Goal: Information Seeking & Learning: Learn about a topic

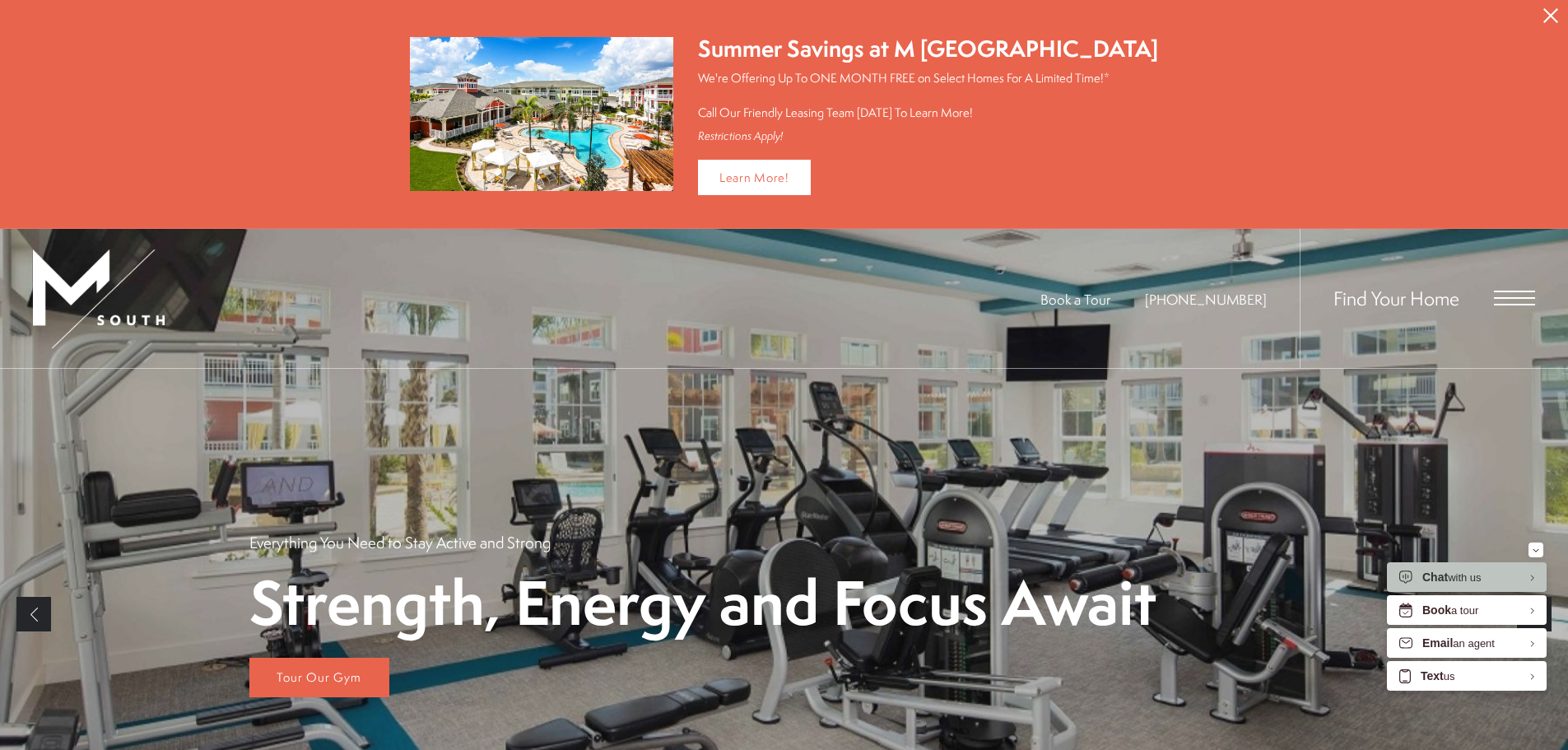
click at [1555, 13] on icon "Close Alert" at bounding box center [1551, 16] width 15 height 15
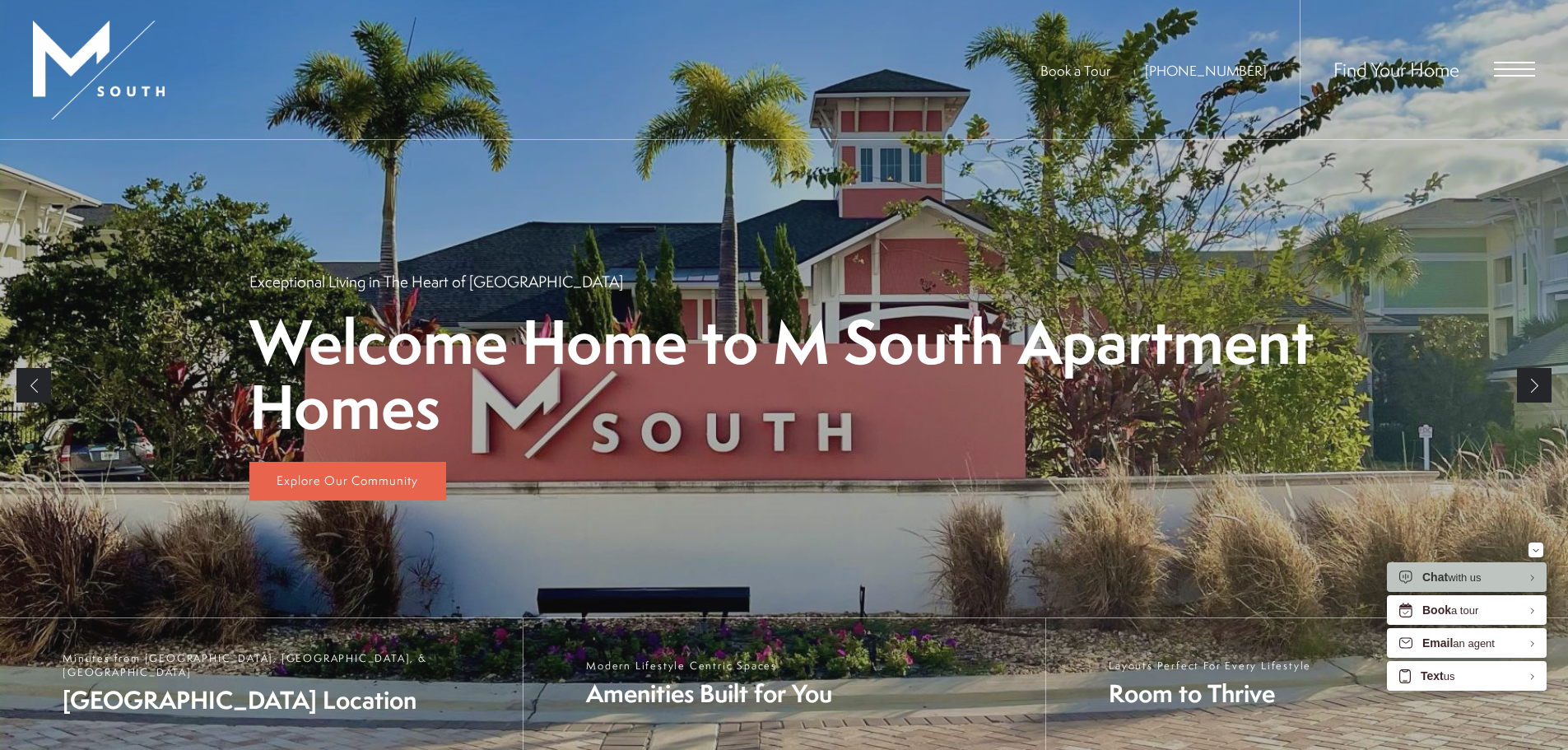
click at [1513, 65] on span "Open Menu" at bounding box center [1515, 70] width 41 height 15
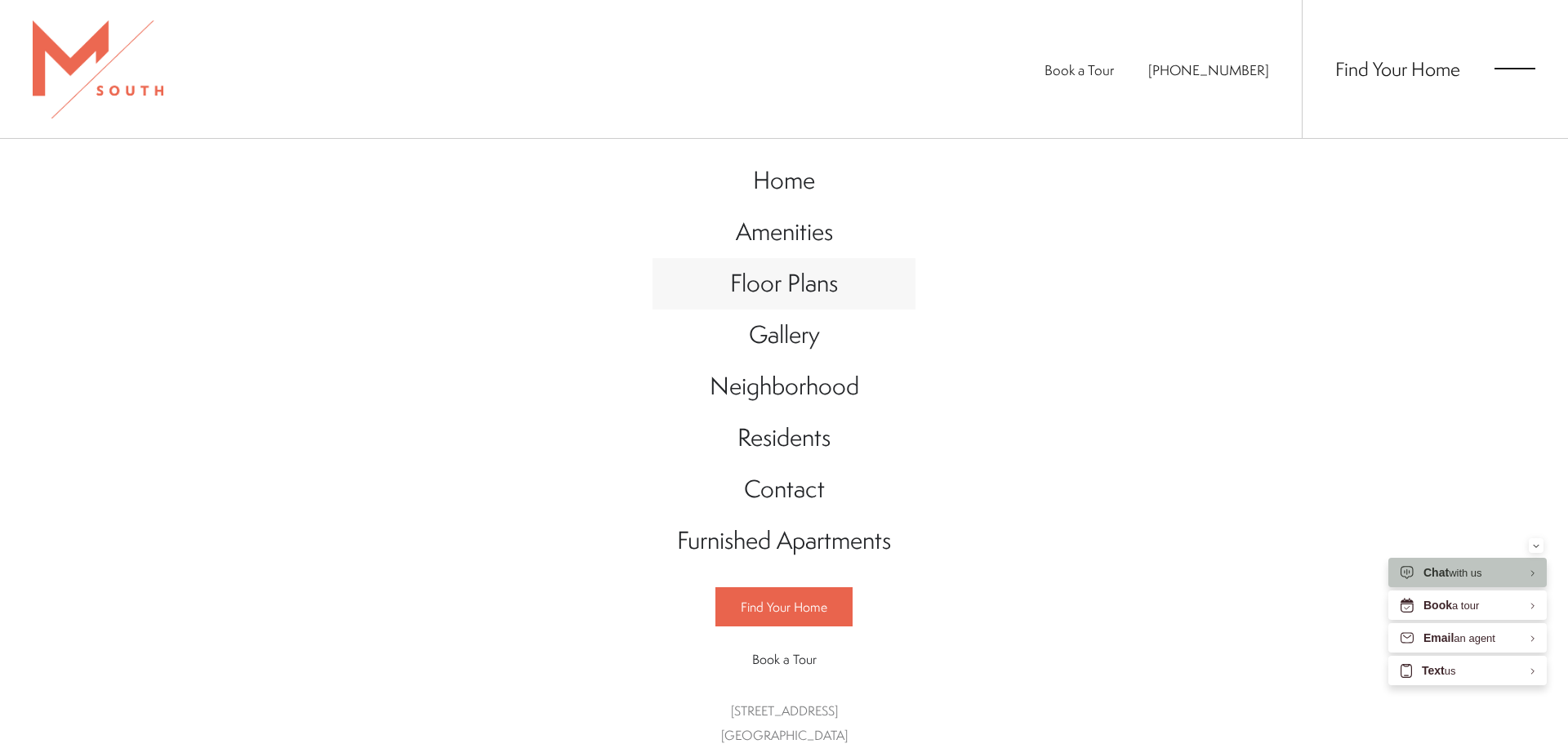
click at [798, 281] on span "Floor Plans" at bounding box center [784, 282] width 108 height 34
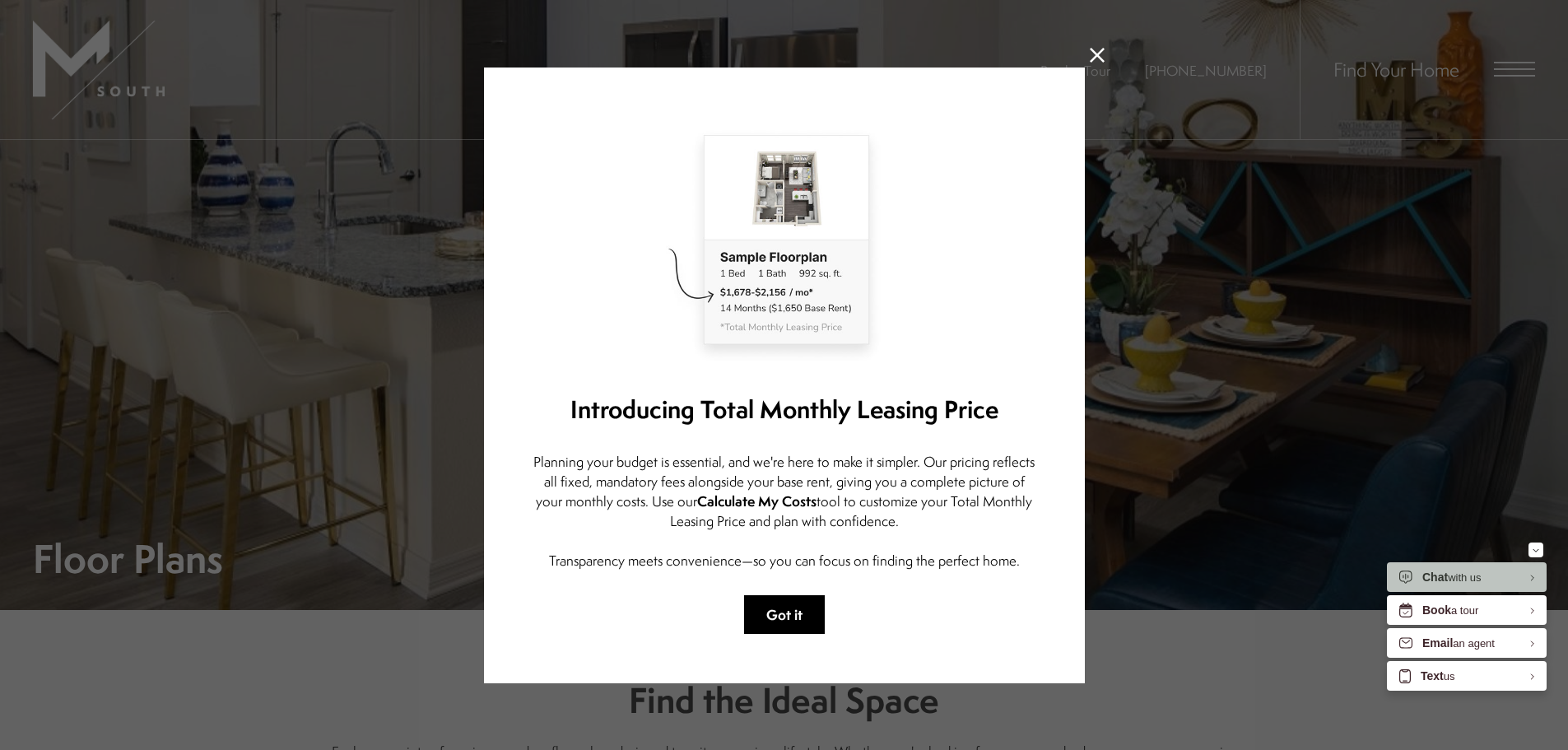
click at [792, 613] on button "Got it" at bounding box center [784, 614] width 80 height 39
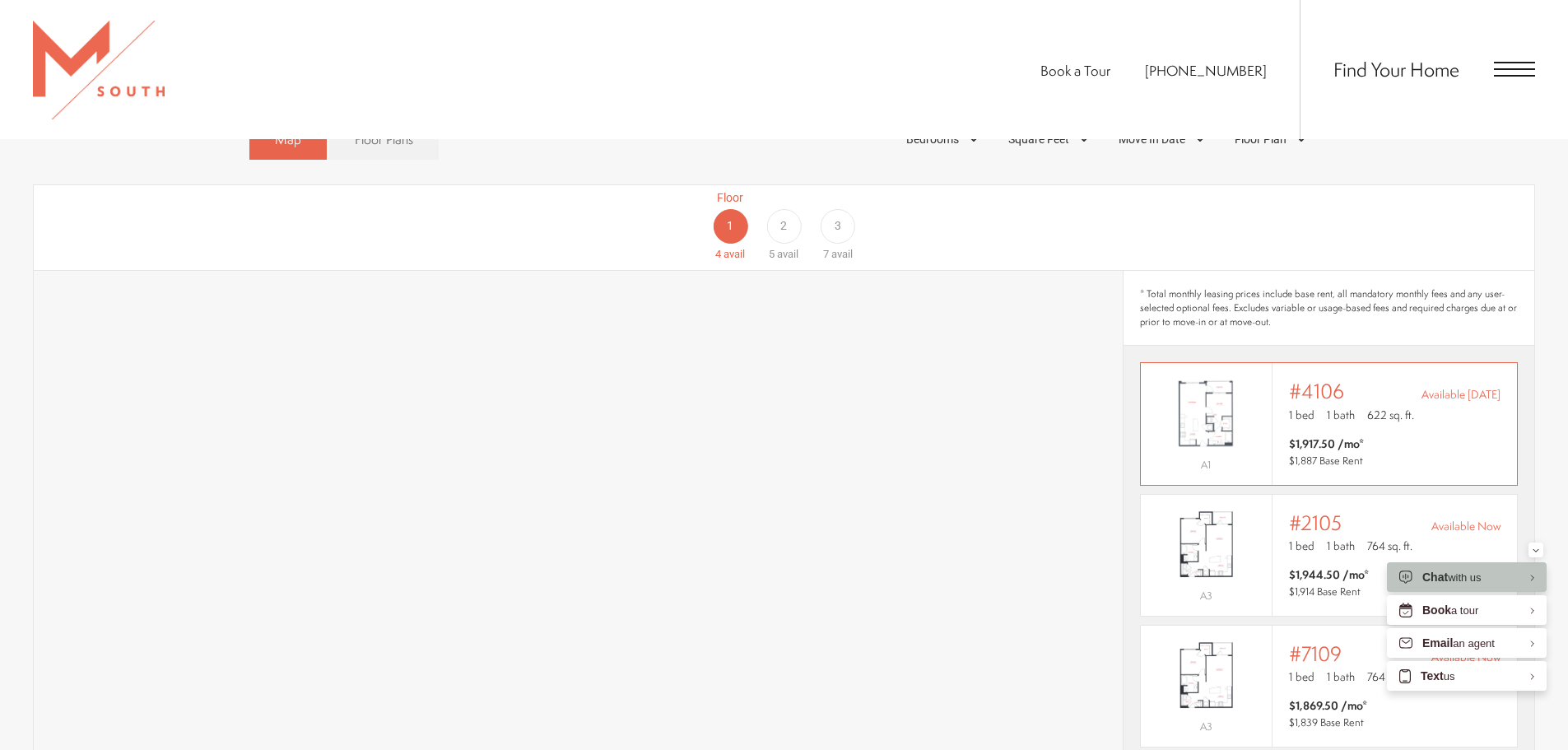
scroll to position [1132, 0]
click at [796, 210] on div "2" at bounding box center [784, 224] width 35 height 35
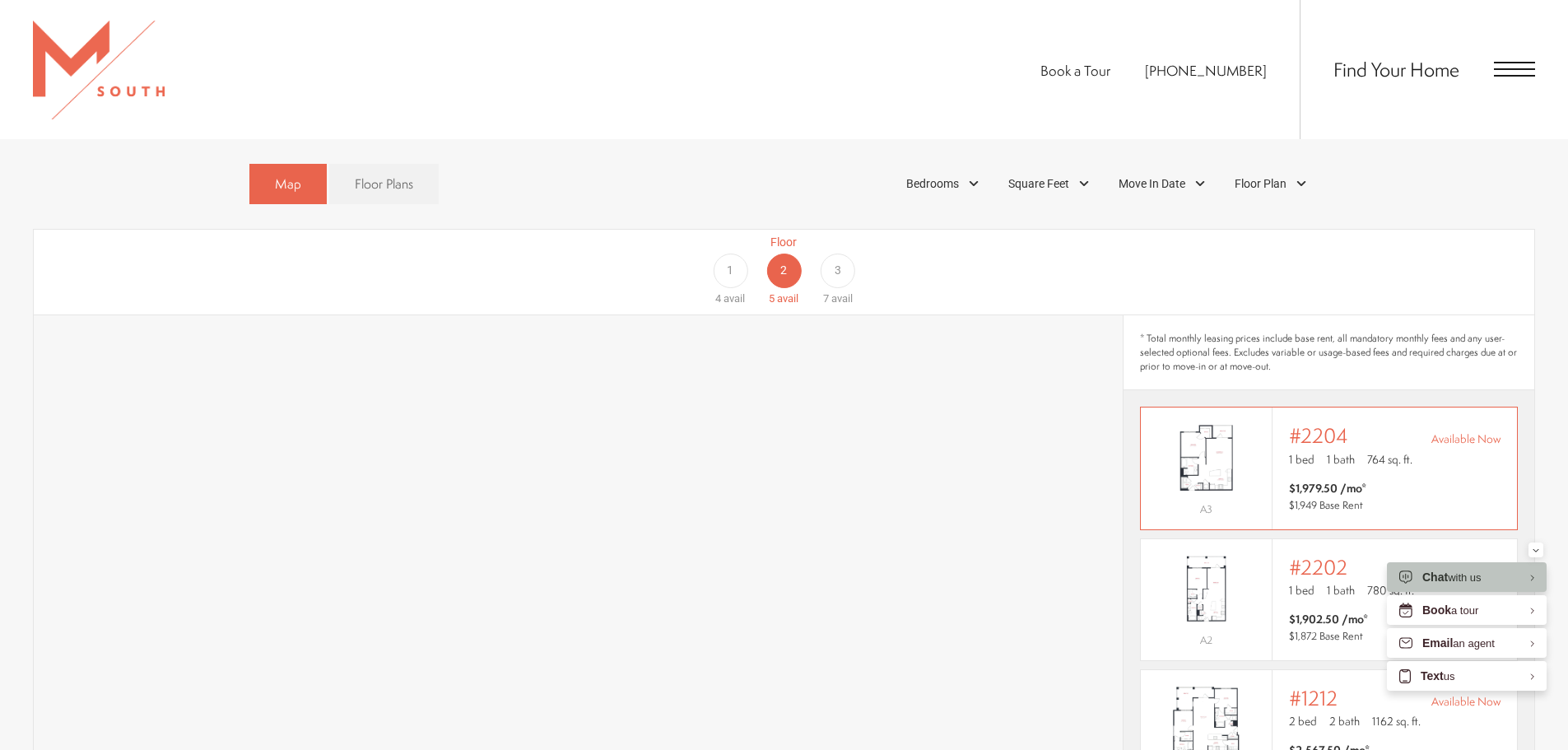
scroll to position [1083, 0]
click at [841, 294] on span "avail" at bounding box center [842, 300] width 22 height 12
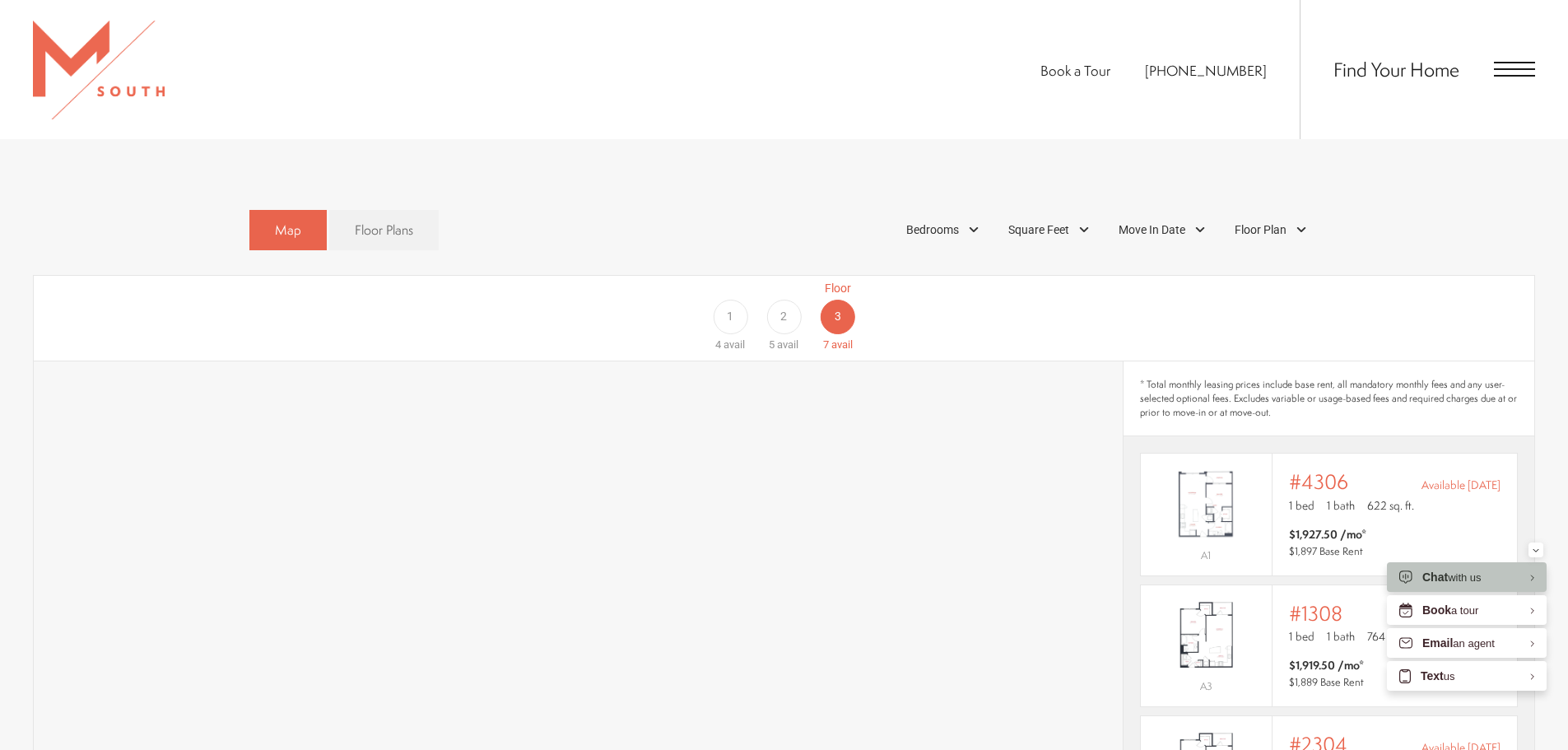
scroll to position [1041, 0]
click at [733, 296] on div "1" at bounding box center [730, 314] width 35 height 35
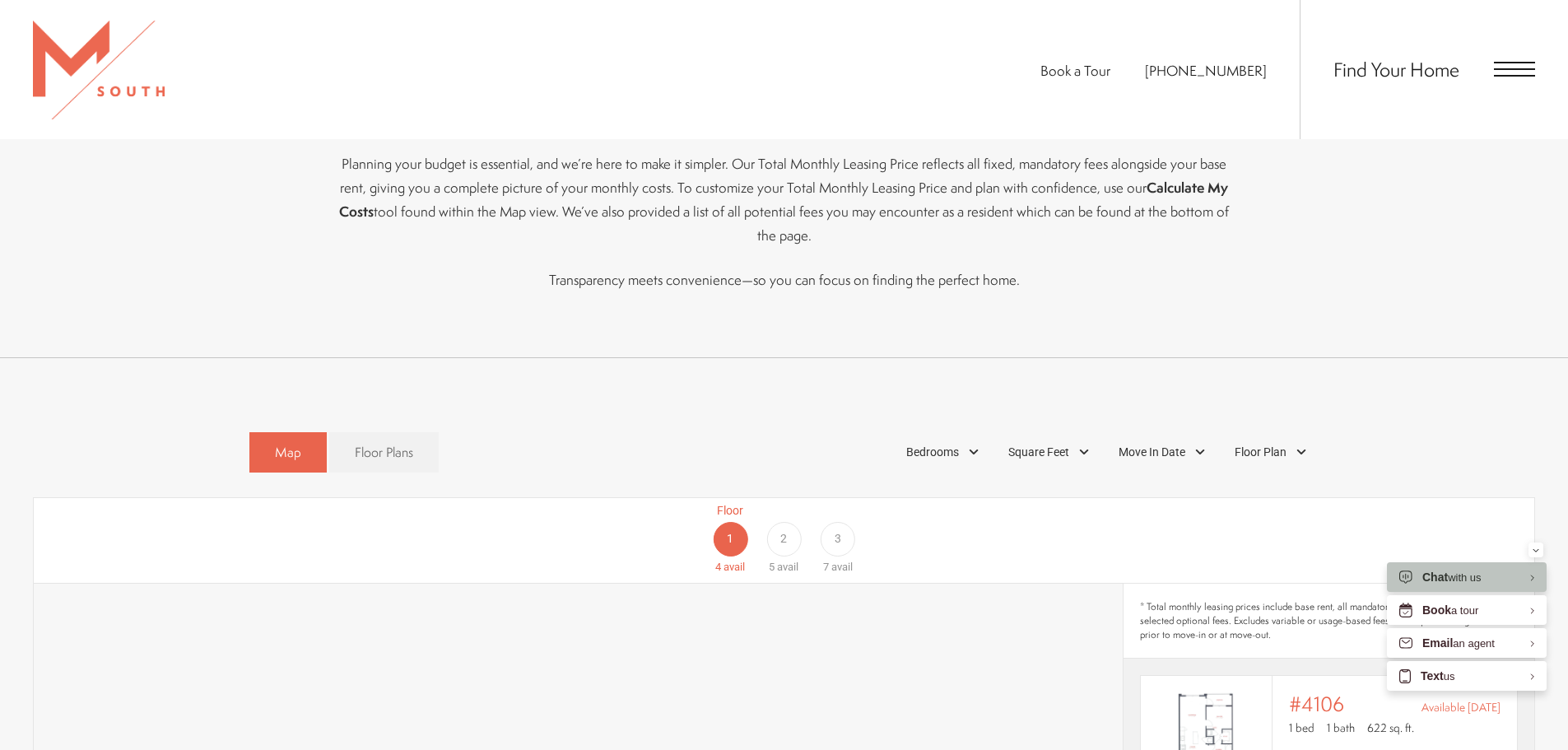
scroll to position [810, 0]
click at [789, 531] on div "2" at bounding box center [784, 545] width 35 height 35
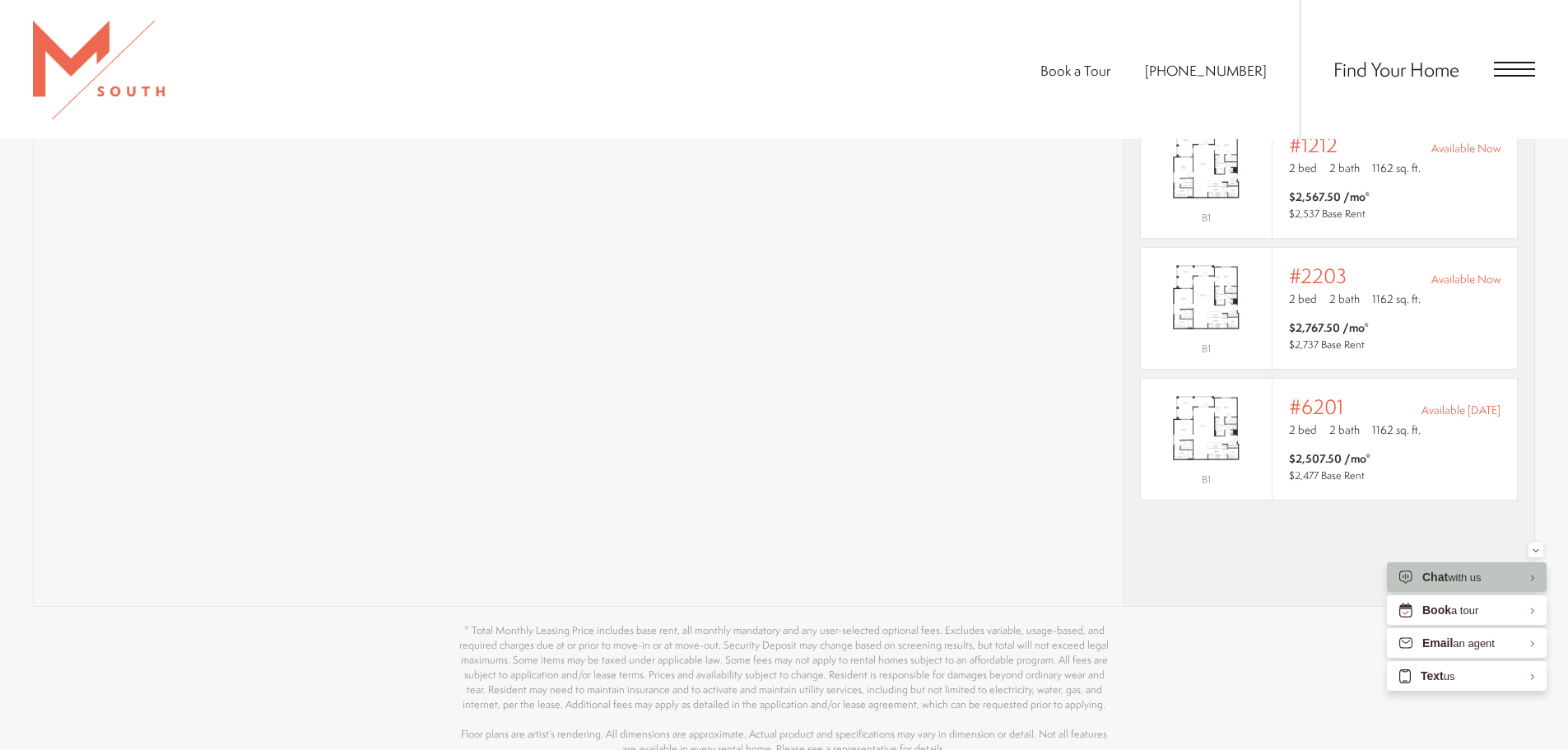
scroll to position [1638, 0]
